Goal: Task Accomplishment & Management: Use online tool/utility

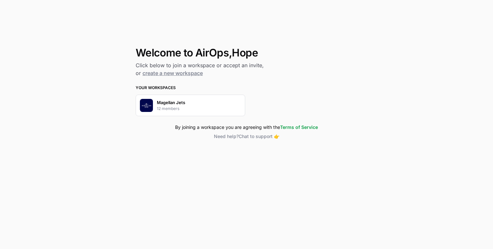
click at [194, 107] on div "Magellan Jets 12 members" at bounding box center [191, 106] width 110 height 22
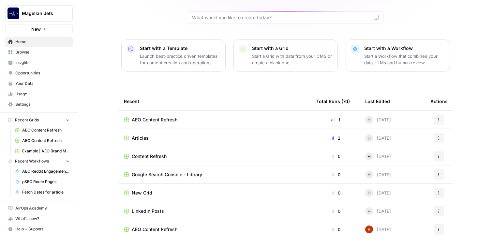
scroll to position [51, 0]
click at [160, 119] on span "AEO Content Refresh" at bounding box center [155, 120] width 46 height 7
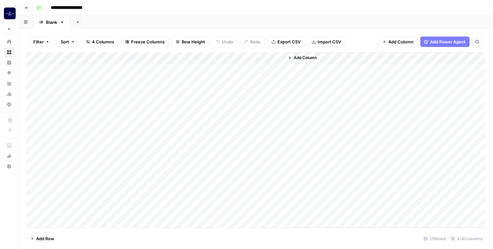
scroll to position [14, 0]
click at [140, 130] on div "Add Column" at bounding box center [255, 139] width 459 height 175
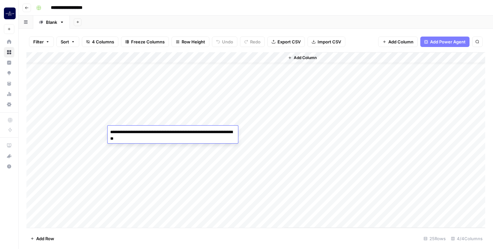
click at [141, 111] on div "Add Column" at bounding box center [255, 139] width 459 height 175
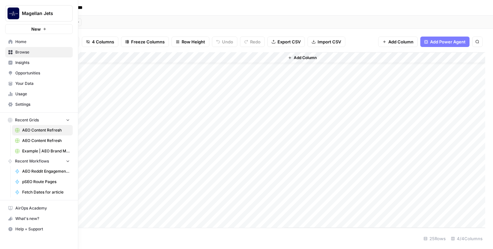
click at [39, 60] on span "Insights" at bounding box center [42, 63] width 54 height 6
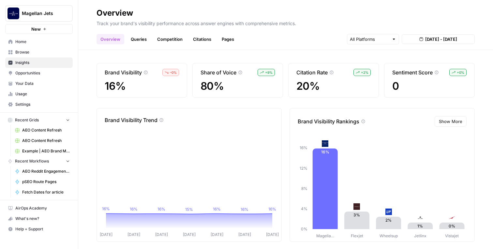
scroll to position [6, 0]
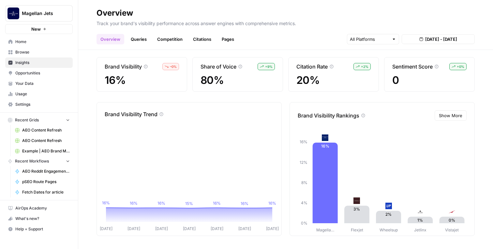
click at [33, 74] on span "Opportunities" at bounding box center [42, 73] width 54 height 6
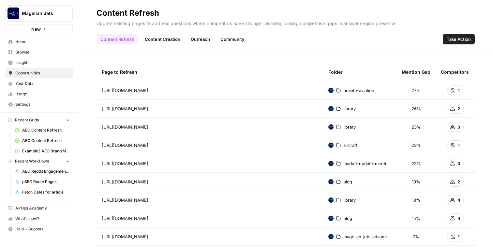
click at [157, 35] on link "Content Creation" at bounding box center [162, 39] width 43 height 10
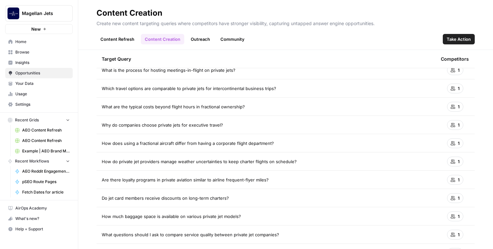
scroll to position [229, 0]
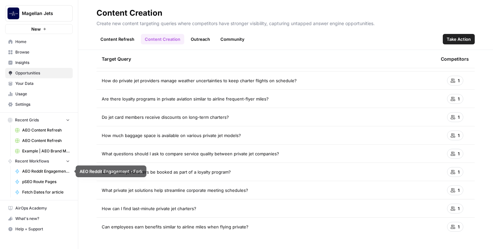
click at [35, 131] on span "AEO Content Refresh" at bounding box center [46, 130] width 48 height 6
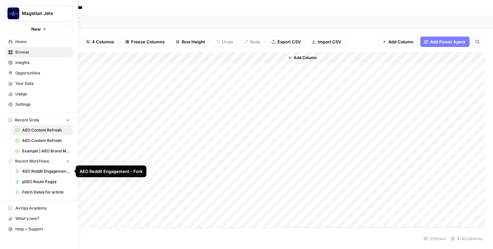
click at [32, 181] on span "pSEO Route Pages" at bounding box center [46, 182] width 48 height 6
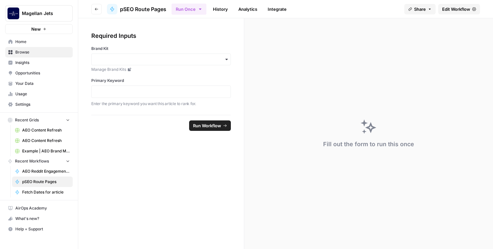
click at [202, 12] on button "Run Once" at bounding box center [189, 9] width 35 height 11
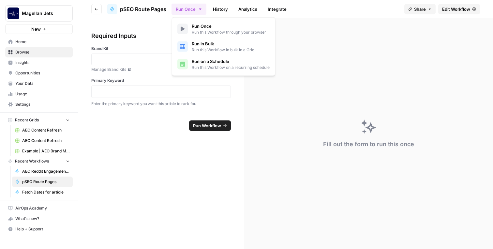
click at [151, 26] on div "Required Inputs Brand Kit Manage Brand Kits Primary Keyword Enter the primary k…" at bounding box center [161, 66] width 166 height 97
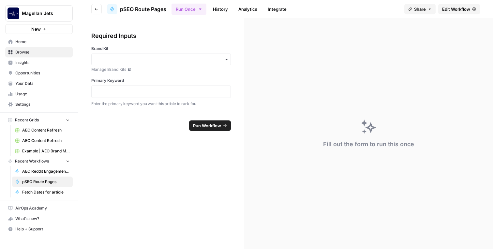
click at [25, 41] on span "Home" at bounding box center [42, 42] width 54 height 6
